Goal: Task Accomplishment & Management: Manage account settings

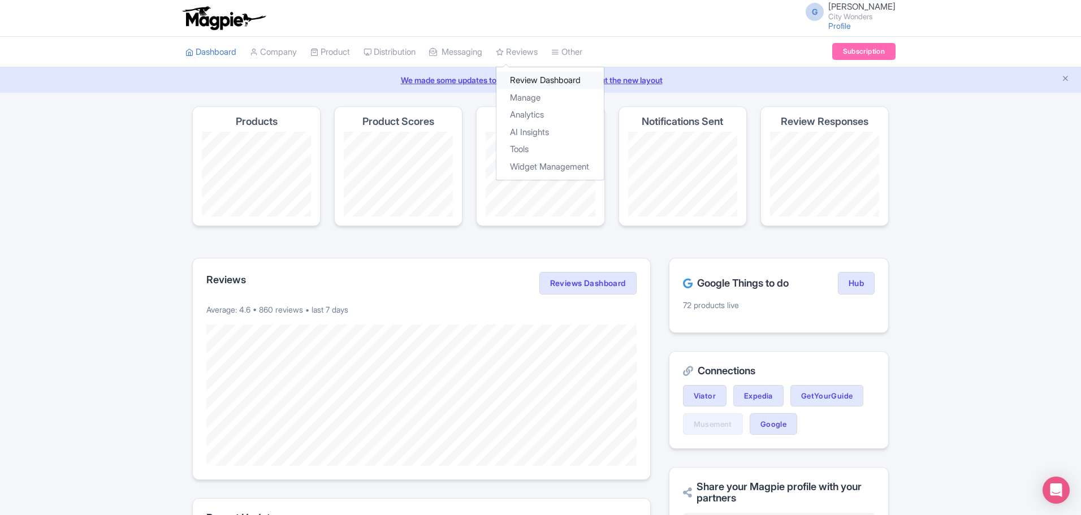
click at [535, 79] on link "Review Dashboard" at bounding box center [549, 81] width 107 height 18
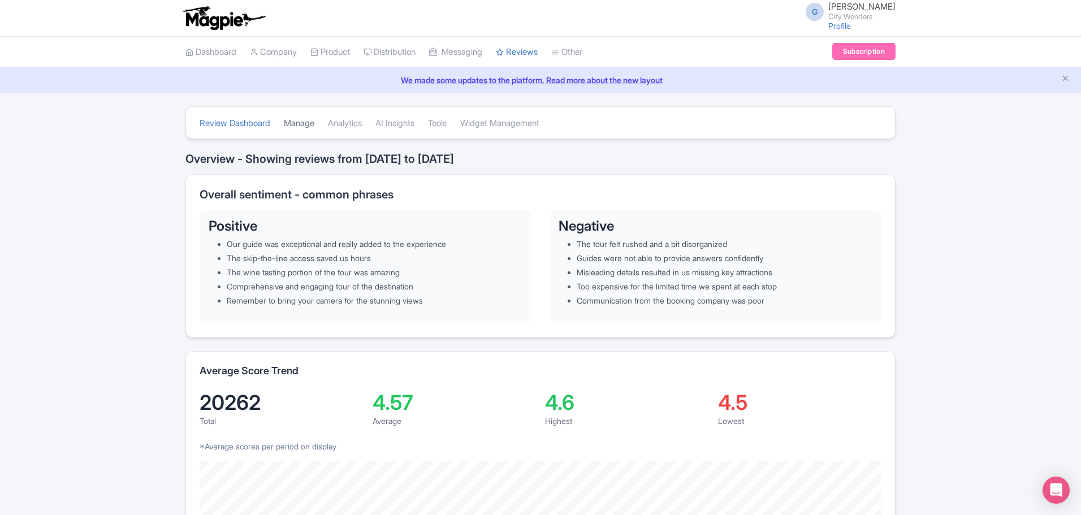
click at [299, 124] on link "Manage" at bounding box center [299, 123] width 31 height 31
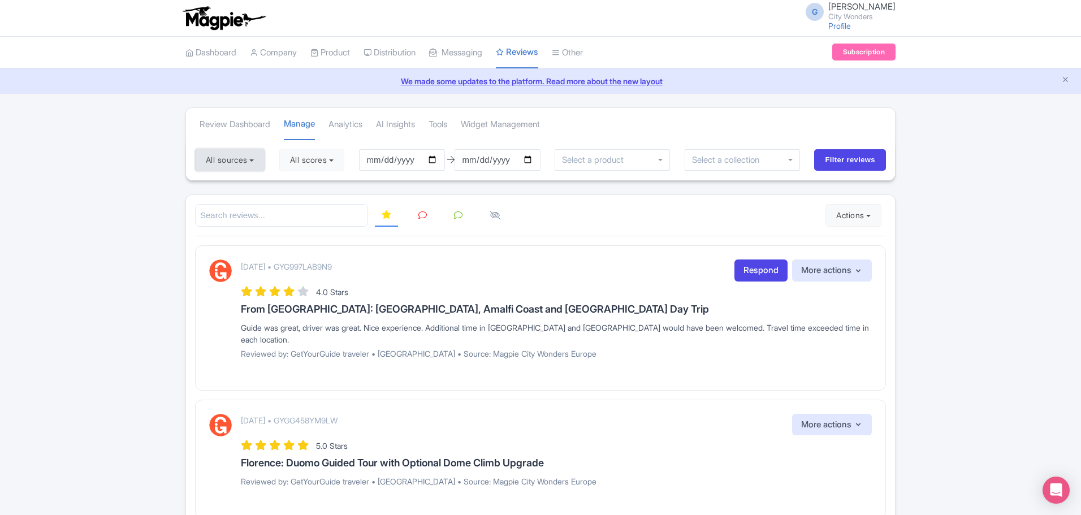
click at [257, 166] on button "All sources" at bounding box center [230, 160] width 70 height 23
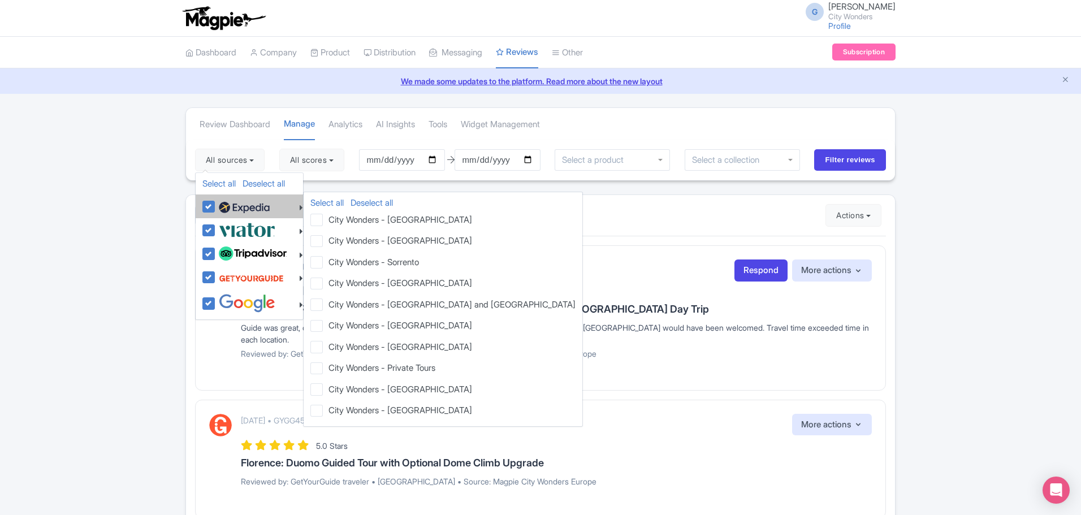
click at [219, 209] on img at bounding box center [244, 207] width 51 height 17
click at [219, 204] on input "checkbox" at bounding box center [219, 200] width 7 height 7
checkbox input "false"
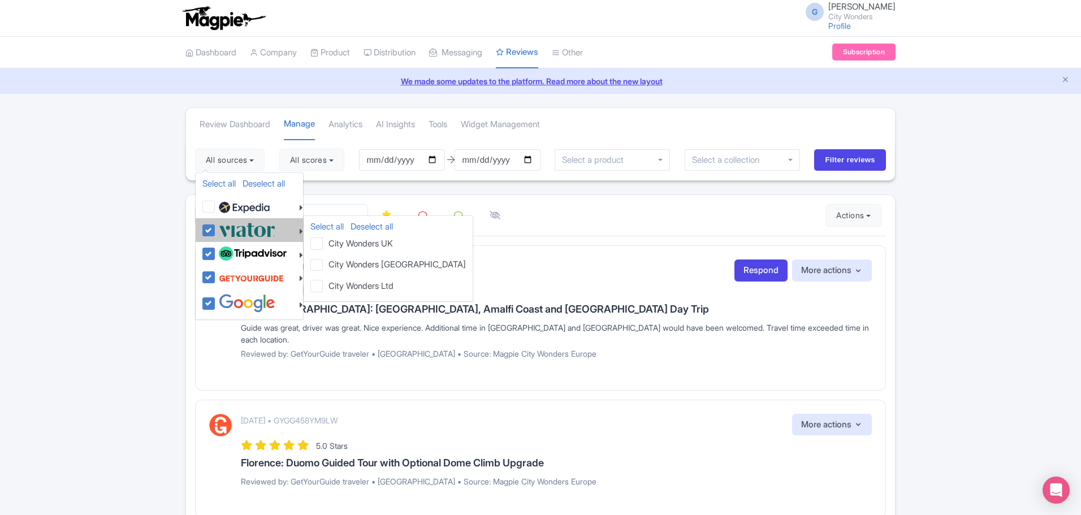
click at [230, 234] on img at bounding box center [247, 230] width 57 height 19
click at [223, 228] on input "checkbox" at bounding box center [219, 224] width 7 height 7
checkbox input "false"
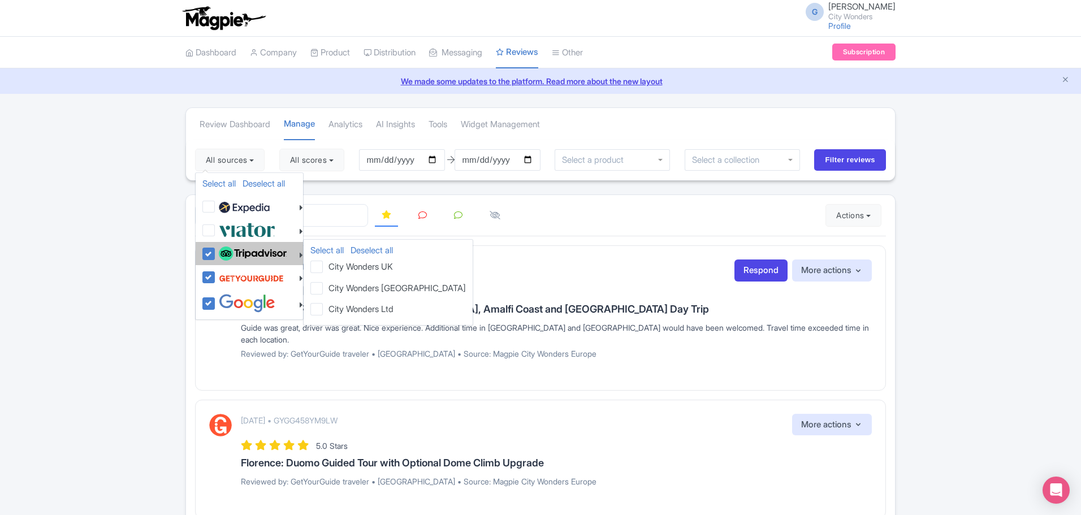
click at [247, 255] on img at bounding box center [253, 254] width 68 height 15
click at [223, 252] on input "checkbox" at bounding box center [219, 247] width 7 height 7
checkbox input "false"
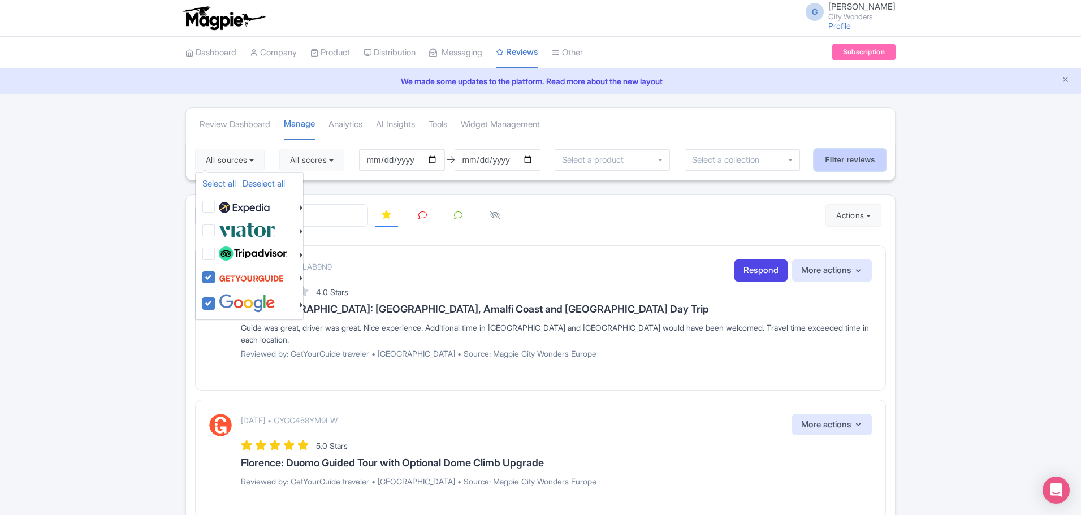
click at [841, 161] on input "Filter reviews" at bounding box center [850, 159] width 72 height 21
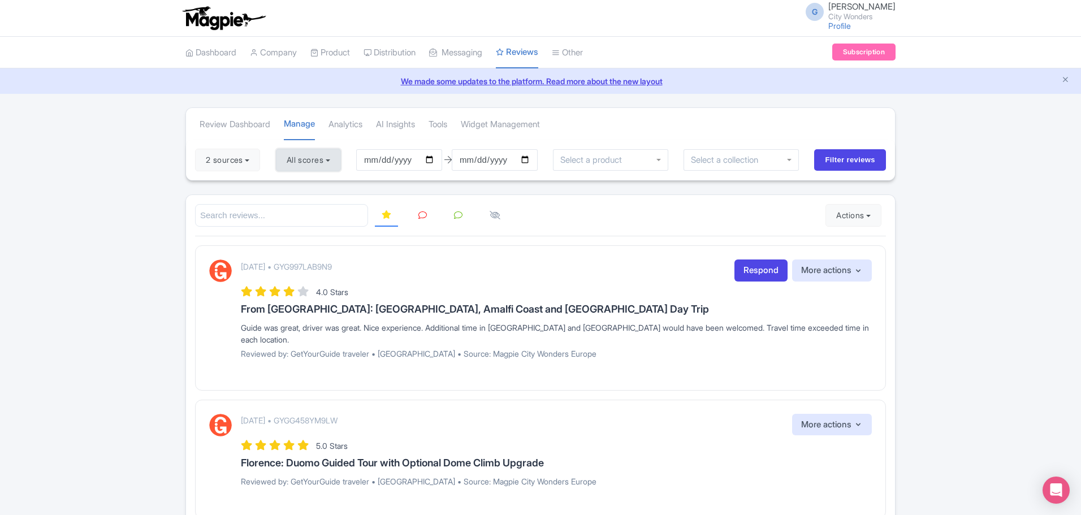
click at [321, 169] on button "All scores" at bounding box center [308, 160] width 65 height 23
click at [312, 189] on label "5 stars" at bounding box center [309, 186] width 25 height 13
click at [304, 187] on input "5 stars" at bounding box center [300, 183] width 7 height 7
checkbox input "false"
click at [317, 202] on label "4 stars" at bounding box center [309, 204] width 25 height 13
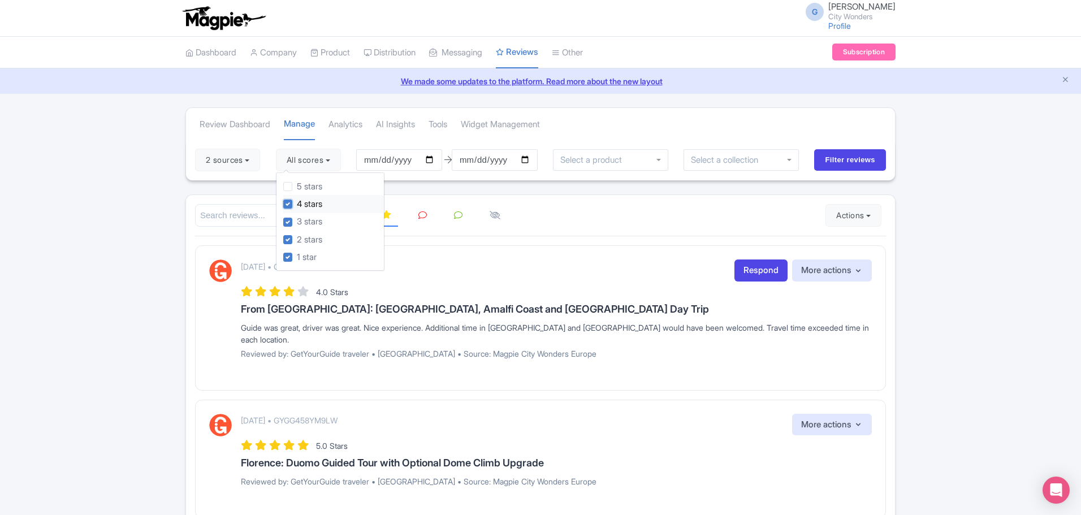
click at [304, 202] on input "4 stars" at bounding box center [300, 200] width 7 height 7
checkbox input "false"
click at [846, 153] on input "Filter reviews" at bounding box center [850, 159] width 72 height 21
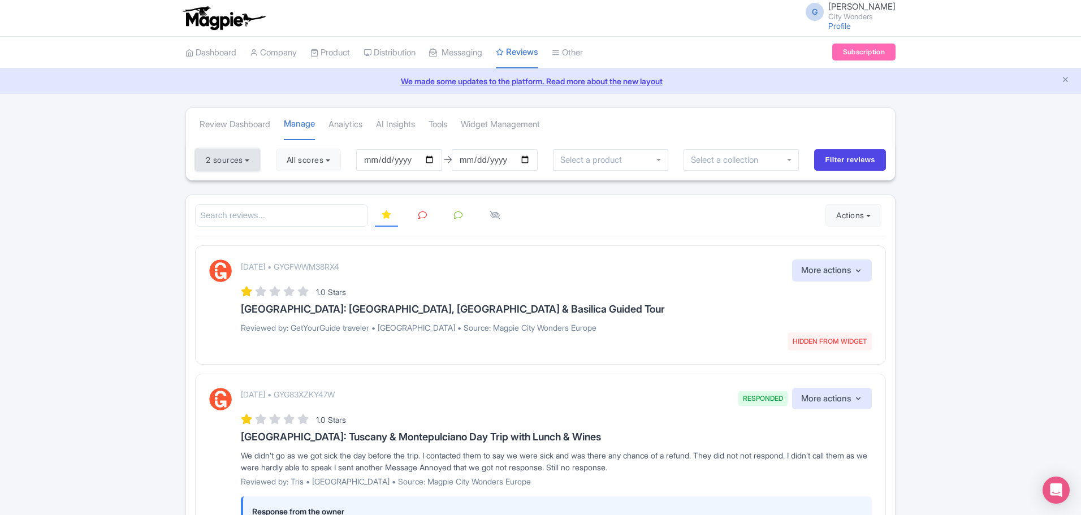
click at [240, 170] on button "2 sources" at bounding box center [227, 160] width 65 height 23
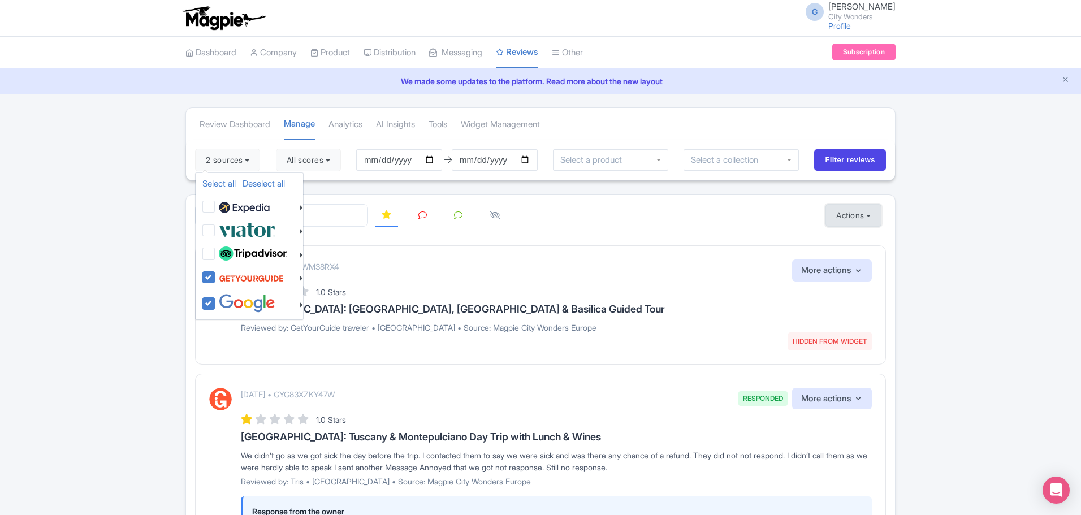
click at [860, 209] on button "Actions" at bounding box center [854, 215] width 56 height 23
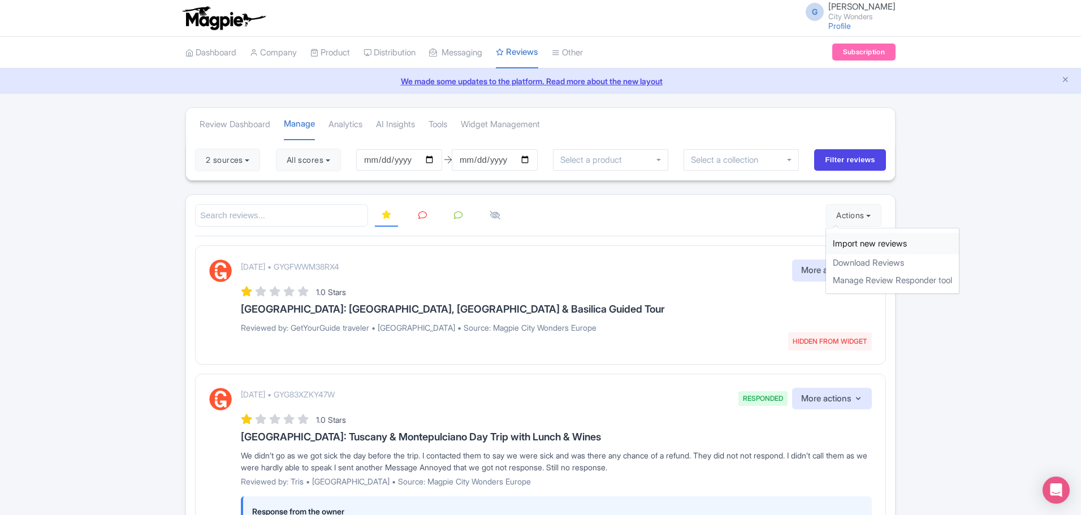
click at [849, 236] on link "Import new reviews" at bounding box center [892, 244] width 133 height 22
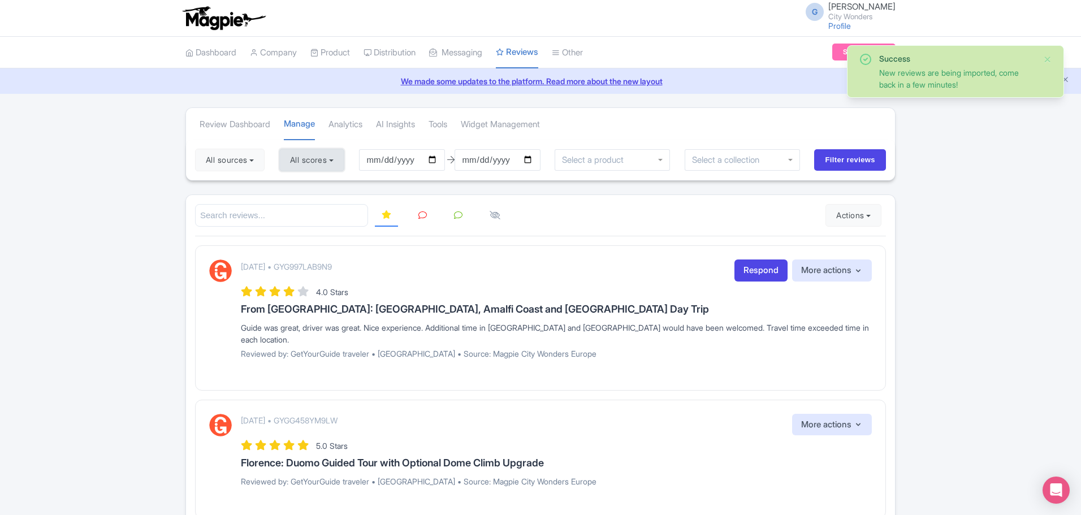
click at [319, 153] on button "All scores" at bounding box center [311, 160] width 65 height 23
click at [315, 192] on label "5 stars" at bounding box center [312, 186] width 25 height 13
click at [308, 187] on input "5 stars" at bounding box center [303, 183] width 7 height 7
checkbox input "false"
click at [322, 208] on label "4 stars" at bounding box center [312, 204] width 25 height 13
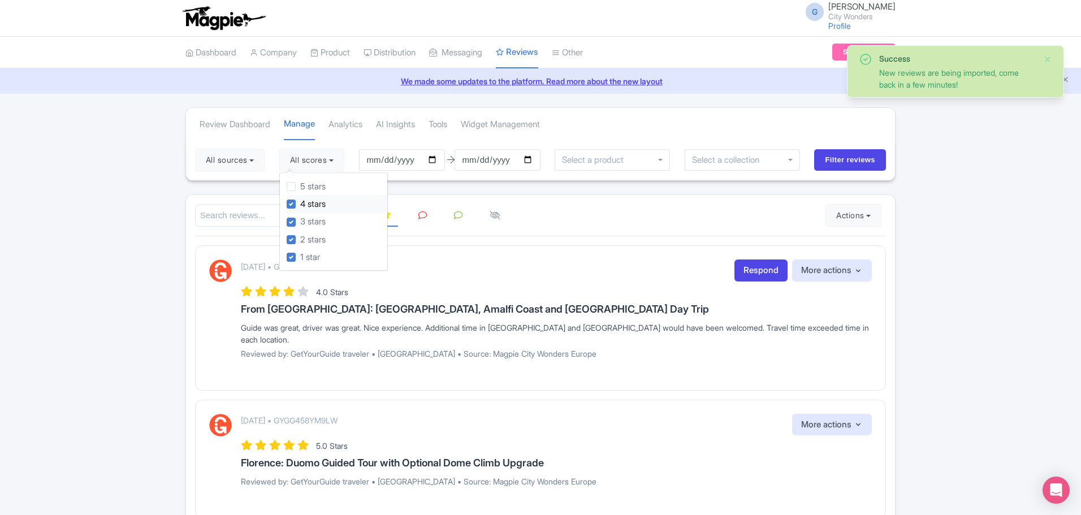
click at [308, 205] on input "4 stars" at bounding box center [303, 200] width 7 height 7
checkbox input "false"
click at [321, 219] on label "3 stars" at bounding box center [312, 221] width 25 height 13
click at [308, 219] on input "3 stars" at bounding box center [303, 218] width 7 height 7
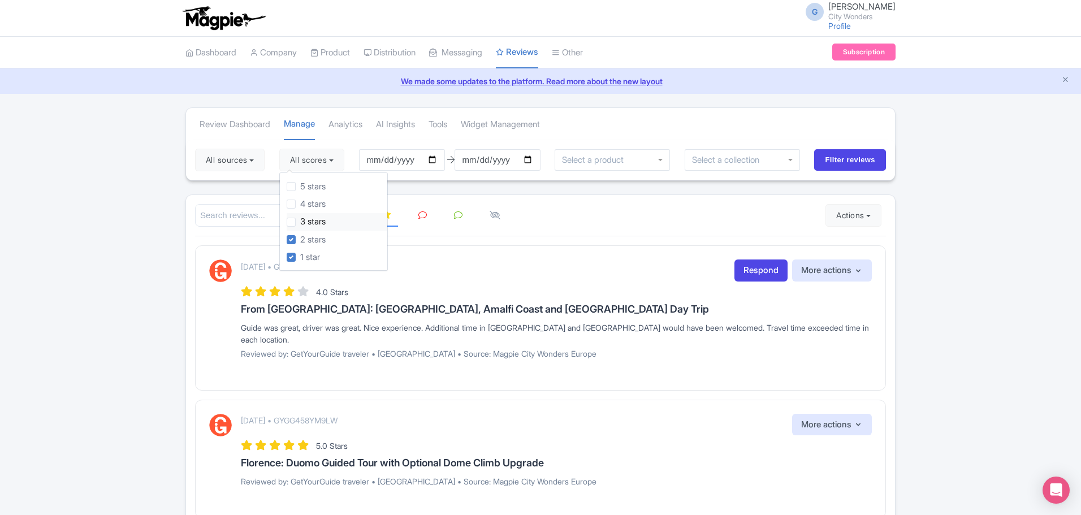
click at [316, 217] on label "3 stars" at bounding box center [312, 221] width 25 height 13
click at [308, 217] on input "3 stars" at bounding box center [303, 218] width 7 height 7
checkbox input "true"
click at [227, 157] on button "All sources" at bounding box center [230, 160] width 70 height 23
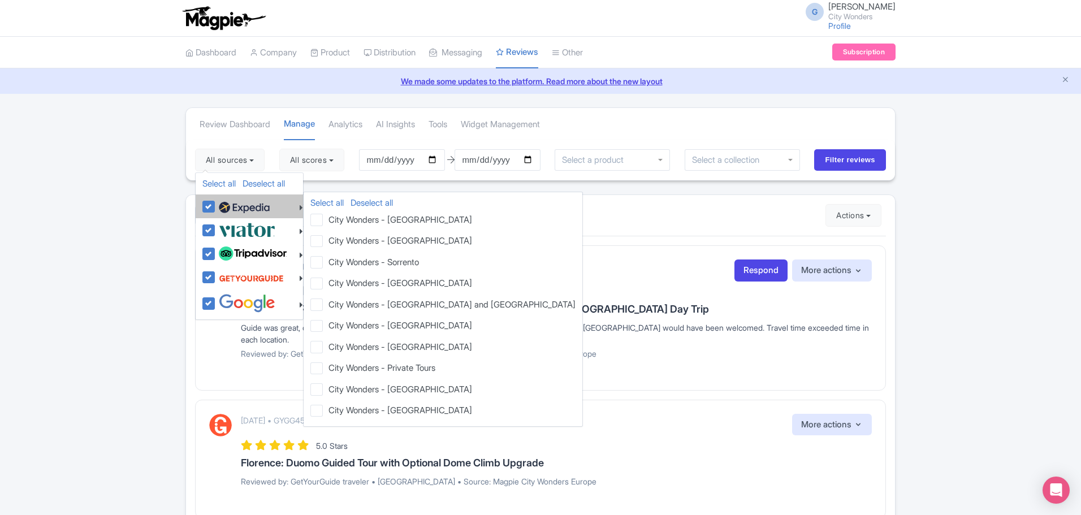
click at [252, 210] on img at bounding box center [244, 207] width 51 height 17
click at [223, 204] on input "checkbox" at bounding box center [219, 200] width 7 height 7
checkbox input "false"
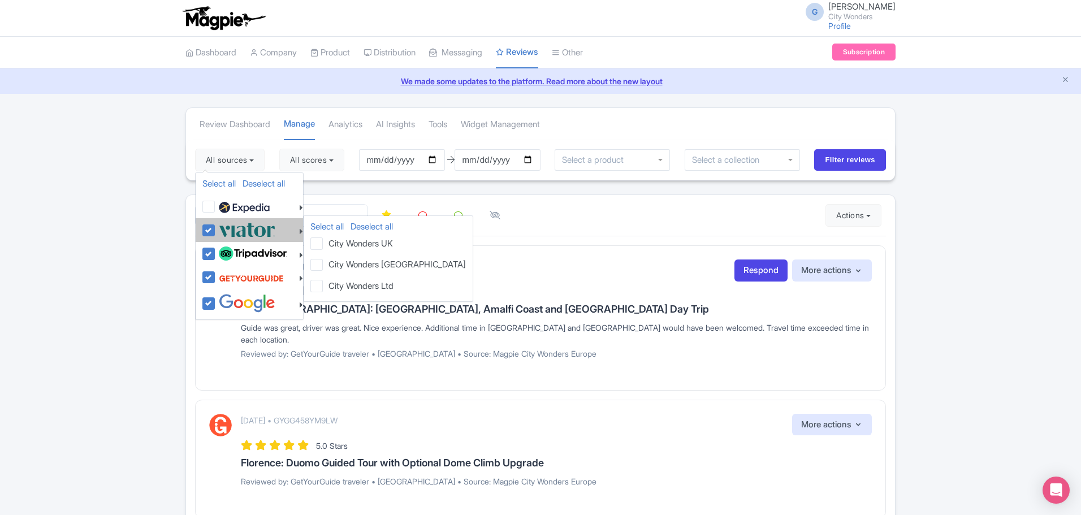
click at [252, 225] on img at bounding box center [247, 230] width 57 height 19
click at [223, 225] on input "checkbox" at bounding box center [219, 224] width 7 height 7
checkbox input "false"
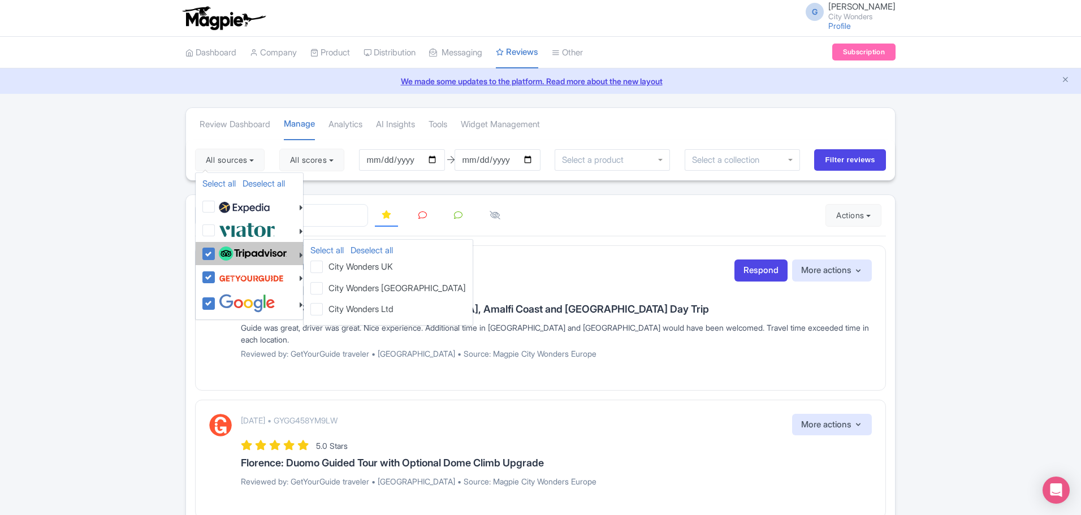
click at [262, 249] on img at bounding box center [253, 254] width 68 height 15
click at [223, 249] on input "checkbox" at bounding box center [219, 247] width 7 height 7
checkbox input "false"
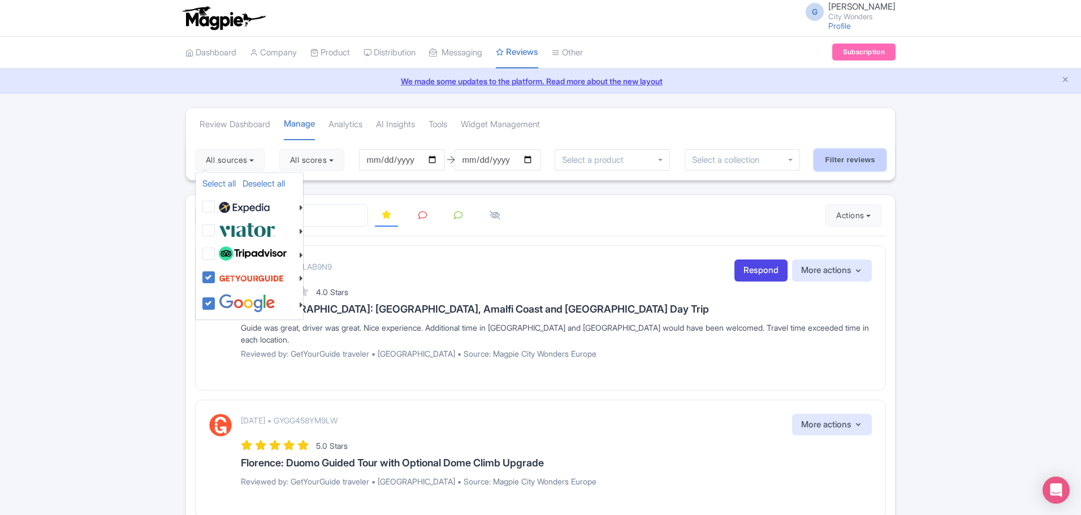
click at [835, 161] on input "Filter reviews" at bounding box center [850, 159] width 72 height 21
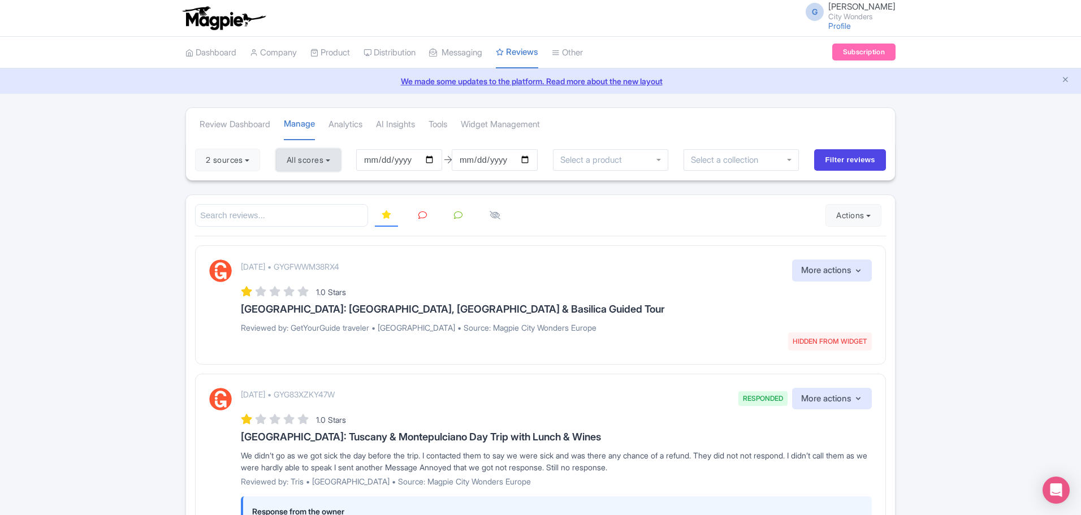
click at [313, 157] on button "All scores" at bounding box center [308, 160] width 65 height 23
click at [245, 160] on button "2 sources" at bounding box center [227, 160] width 65 height 23
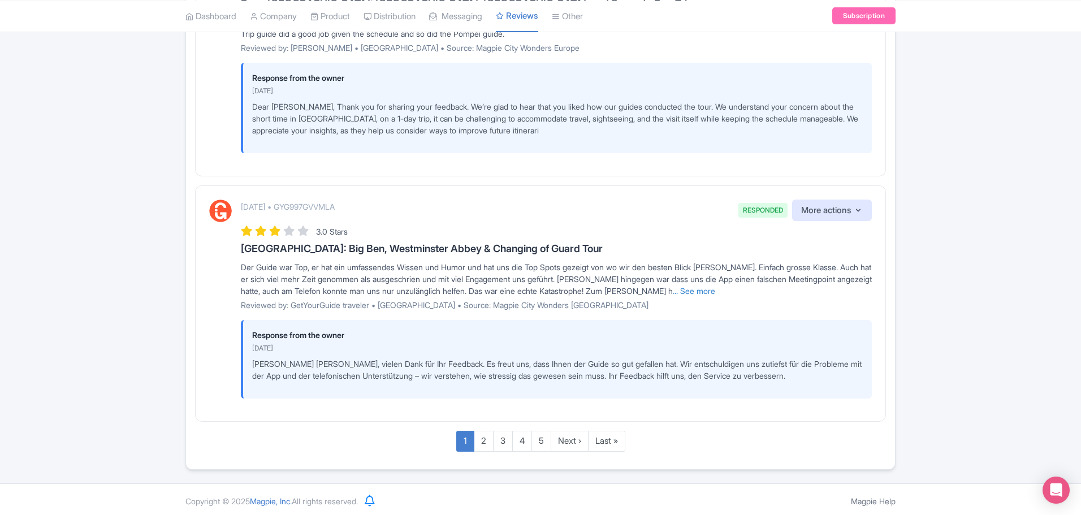
scroll to position [1993, 0]
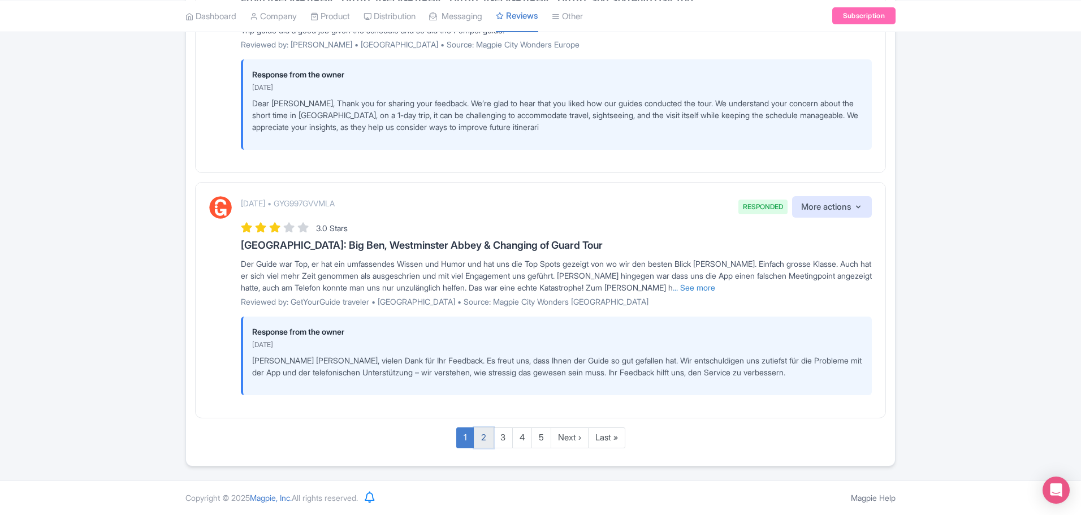
click at [483, 439] on link "2" at bounding box center [484, 437] width 20 height 21
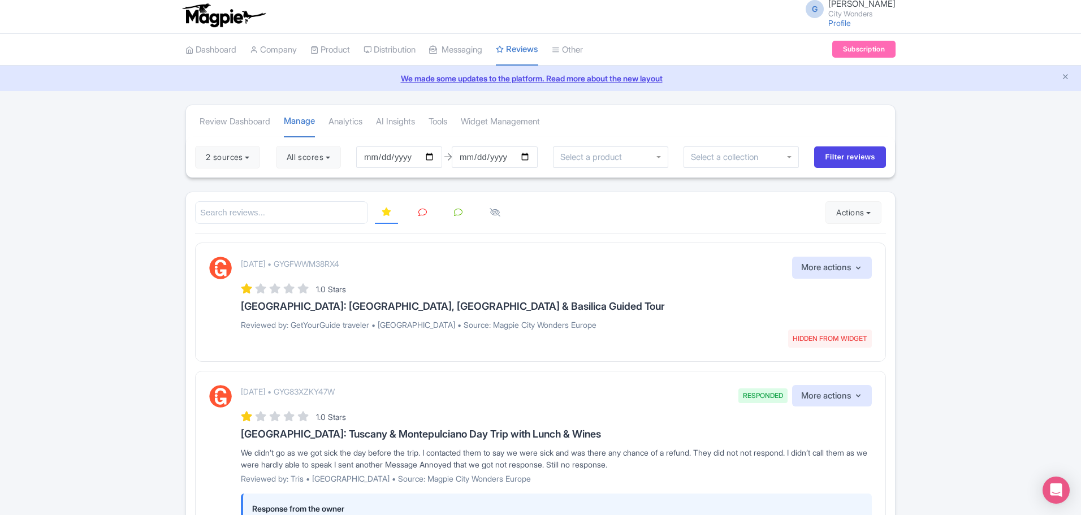
scroll to position [0, 0]
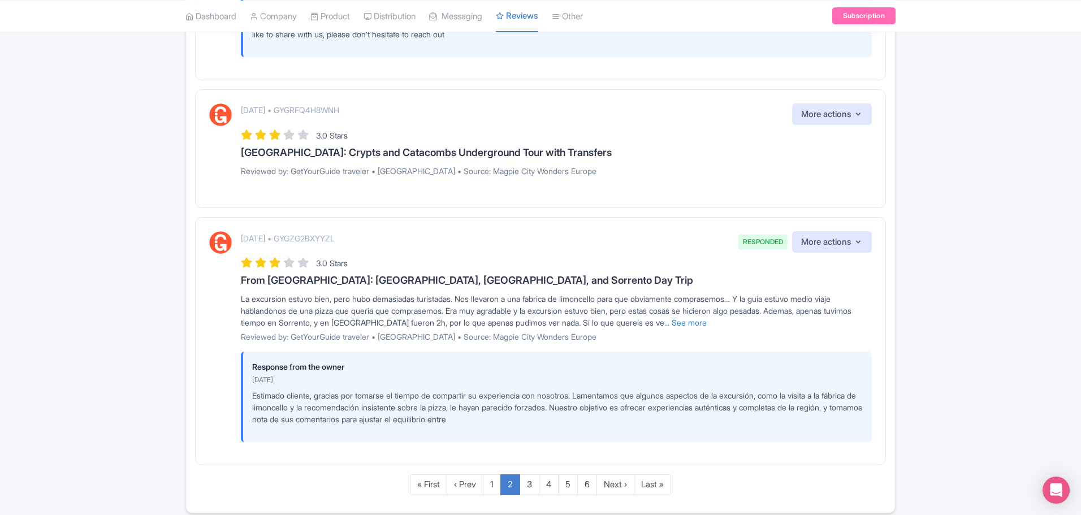
scroll to position [1450, 0]
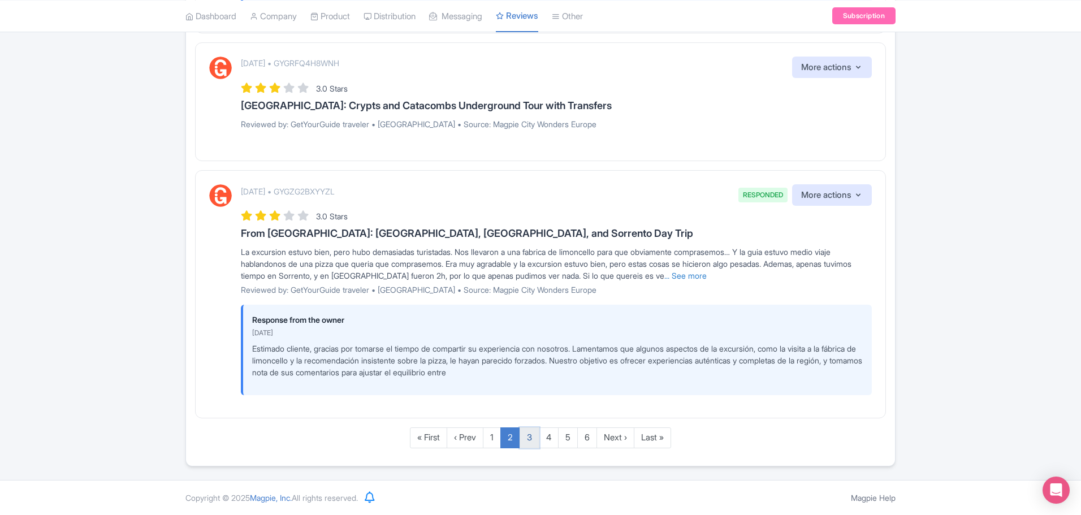
click at [533, 438] on link "3" at bounding box center [530, 437] width 20 height 21
